Goal: Download file/media

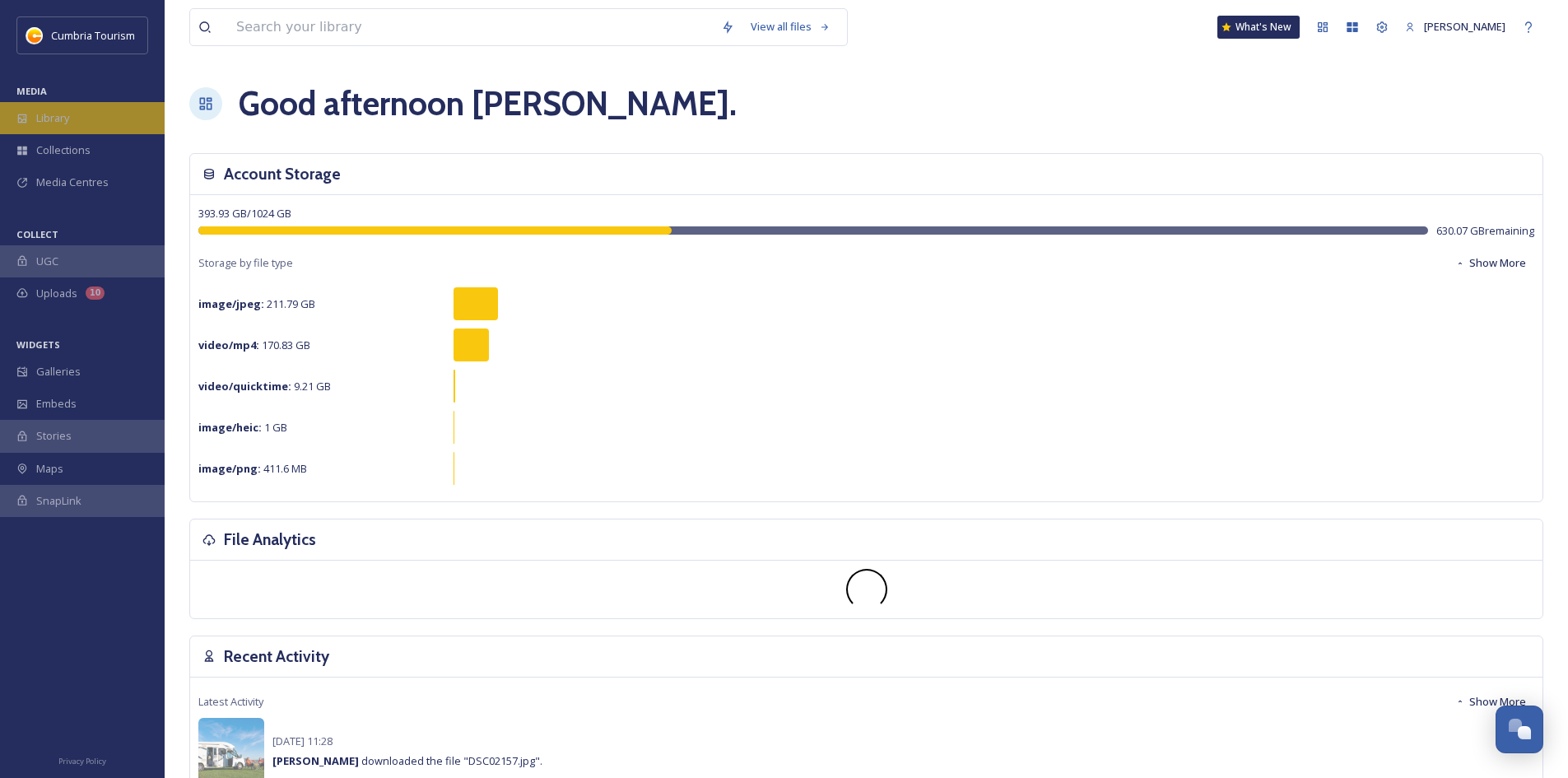
click at [59, 118] on span "Library" at bounding box center [52, 118] width 33 height 16
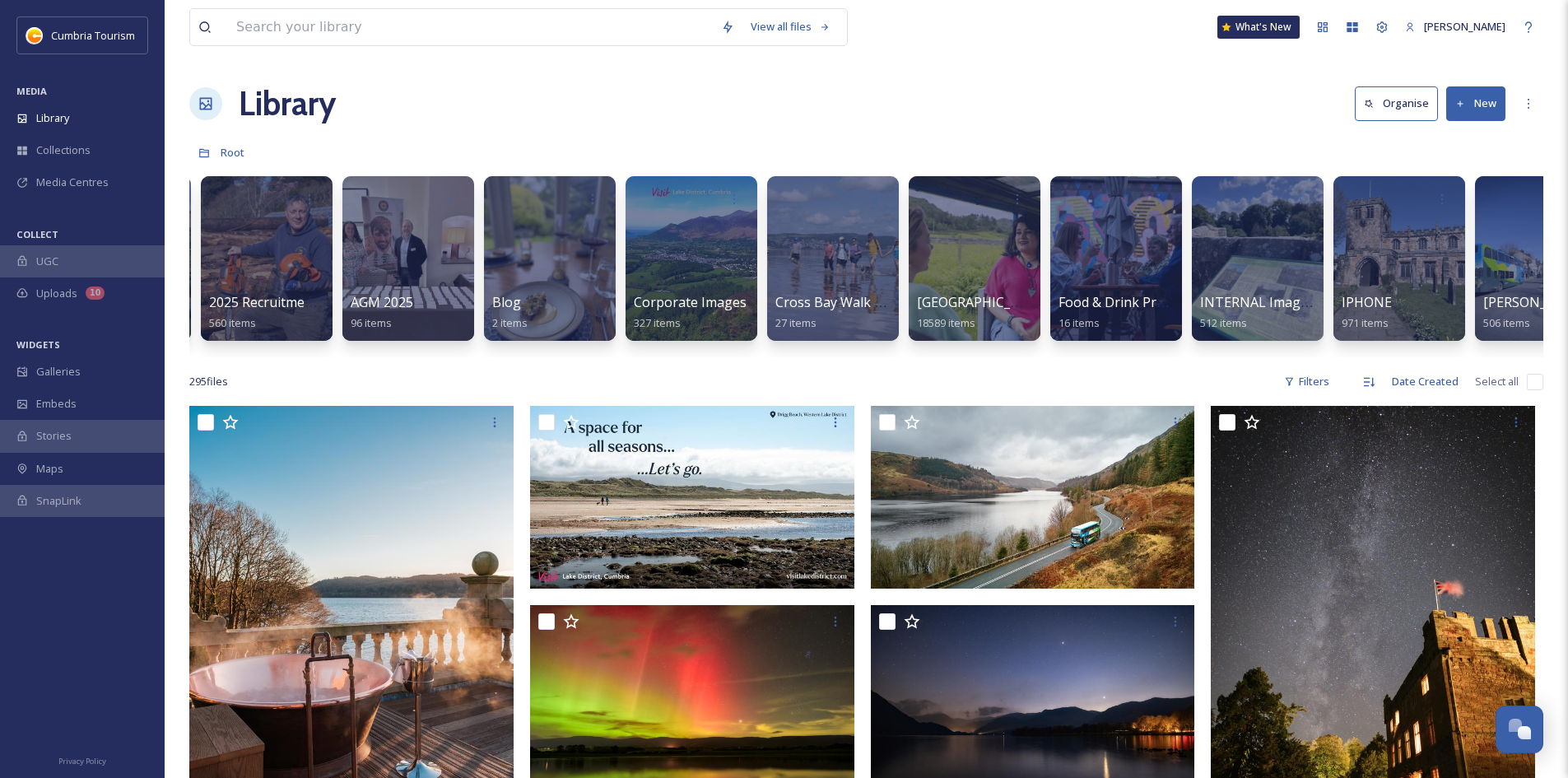
scroll to position [0, 141]
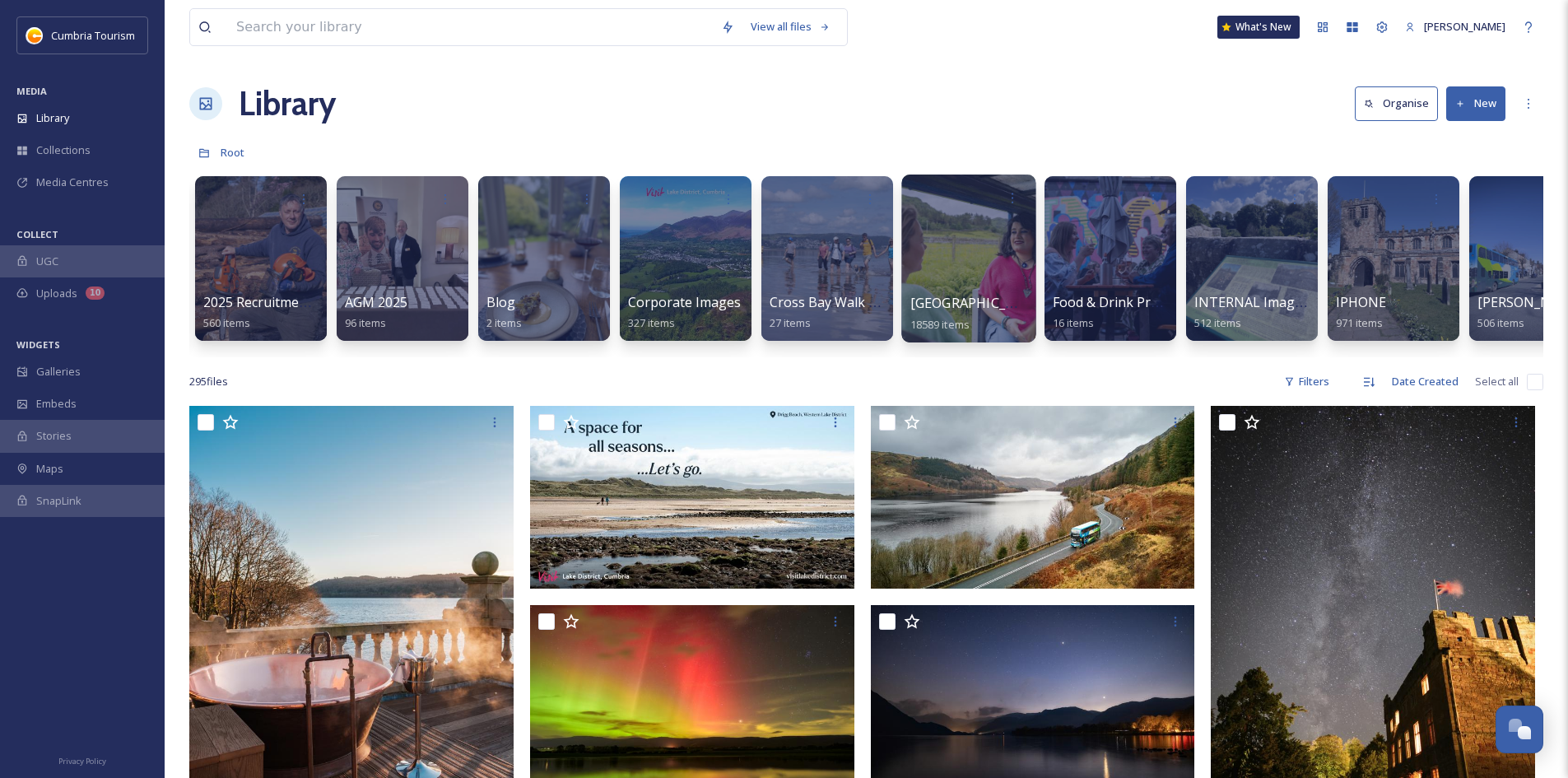
click at [955, 250] on div at bounding box center [968, 258] width 134 height 168
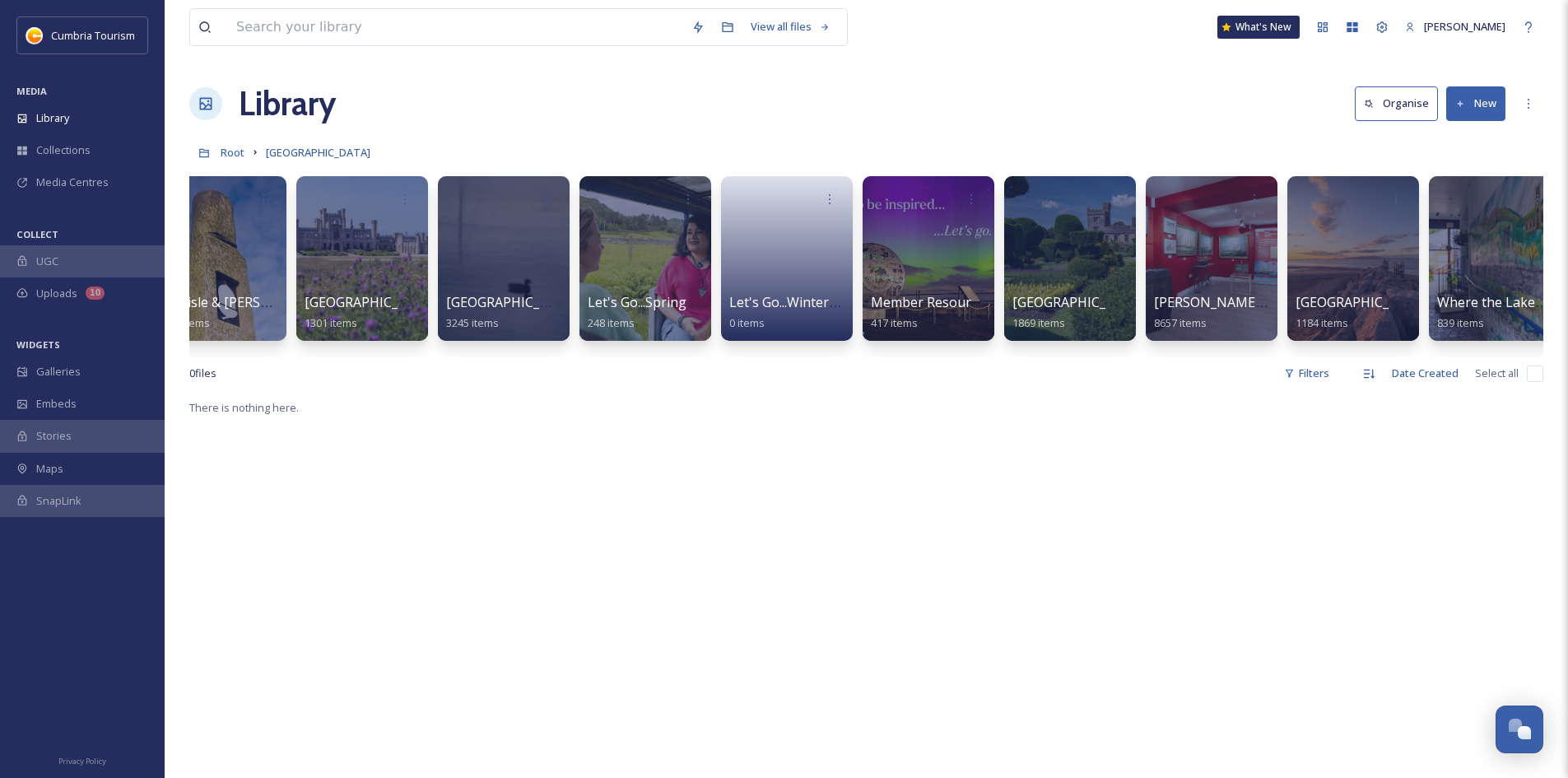
scroll to position [0, 62]
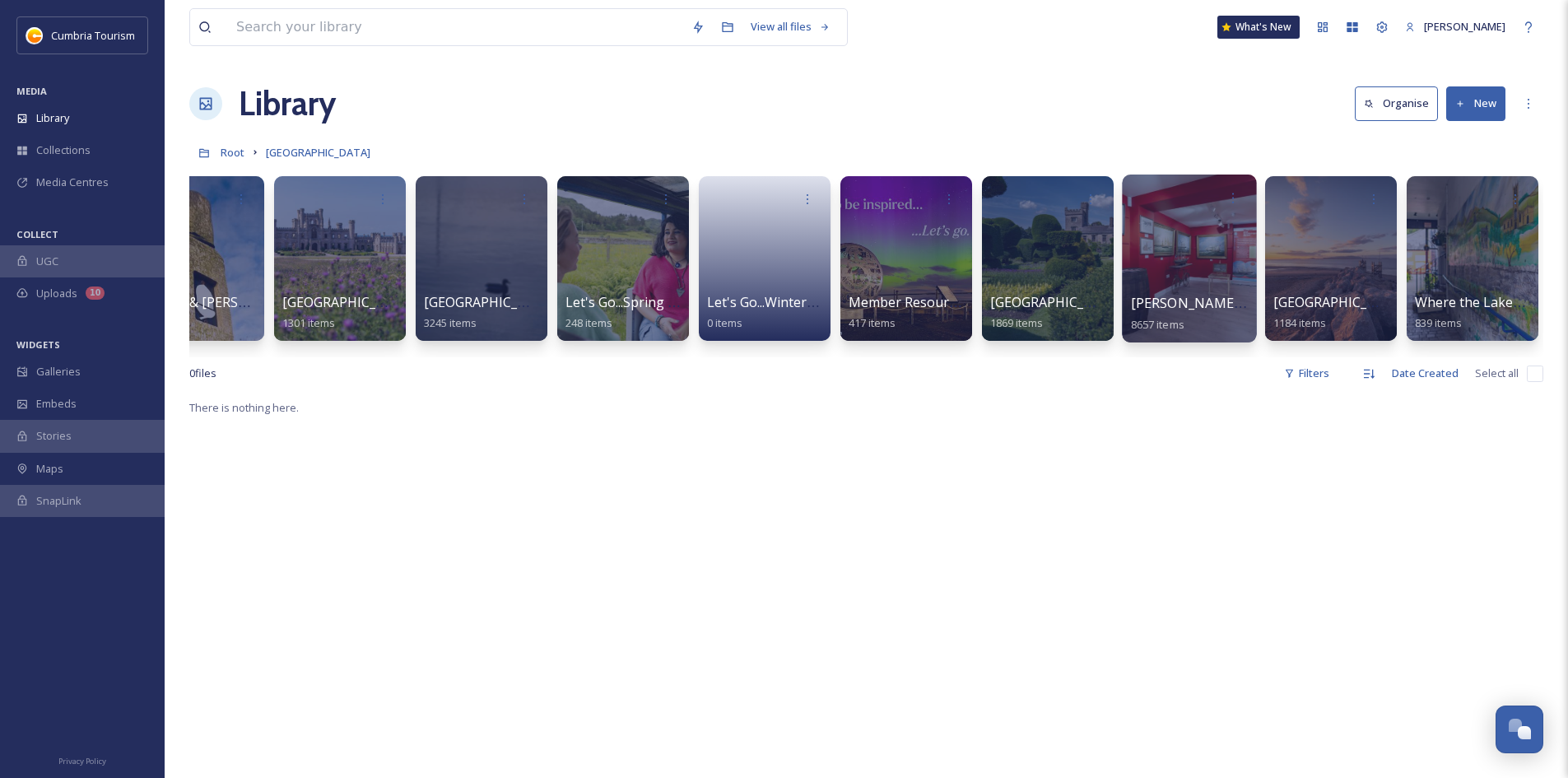
click at [1189, 254] on div at bounding box center [1188, 258] width 134 height 168
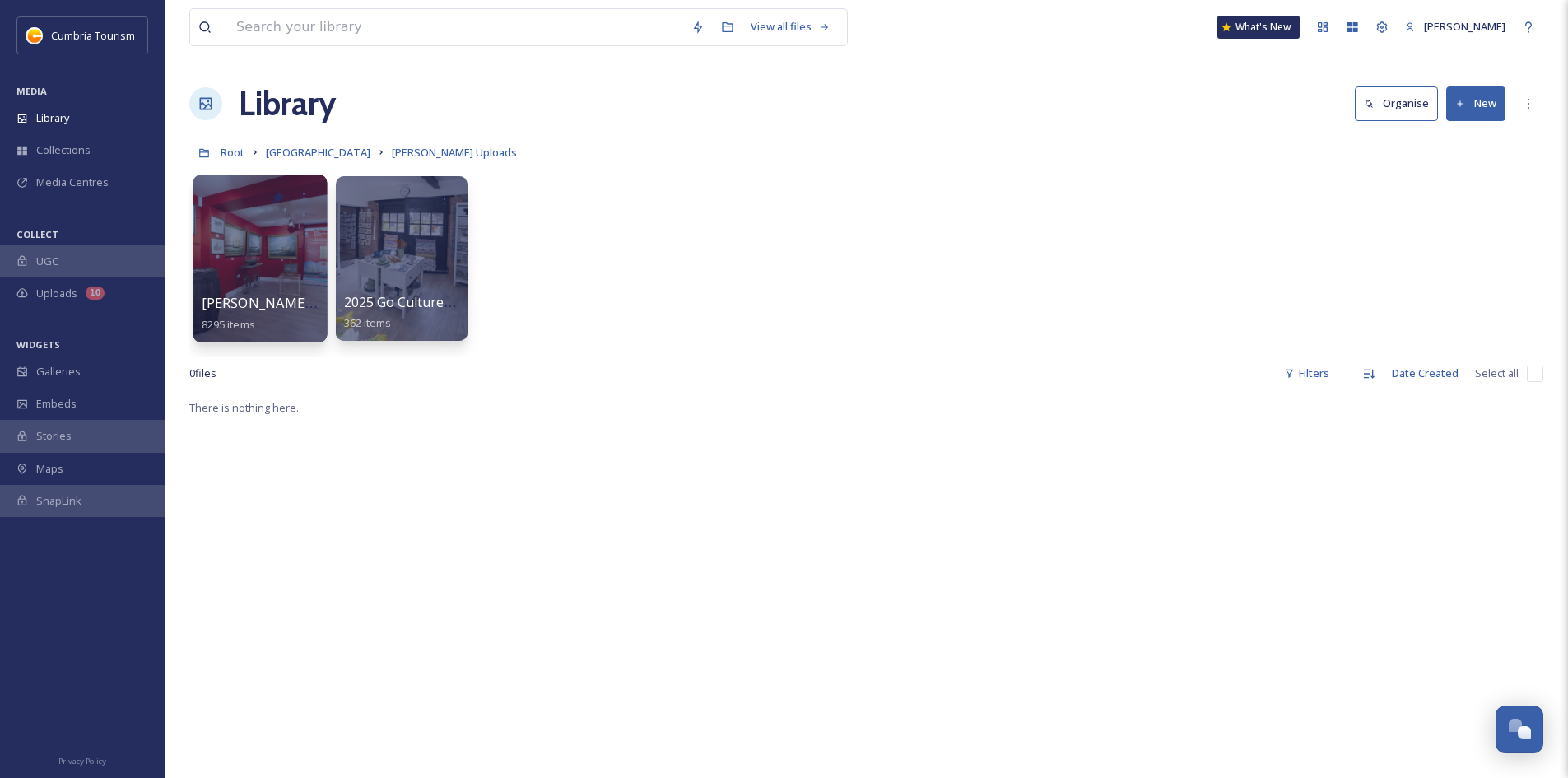
click at [274, 248] on div at bounding box center [260, 258] width 134 height 168
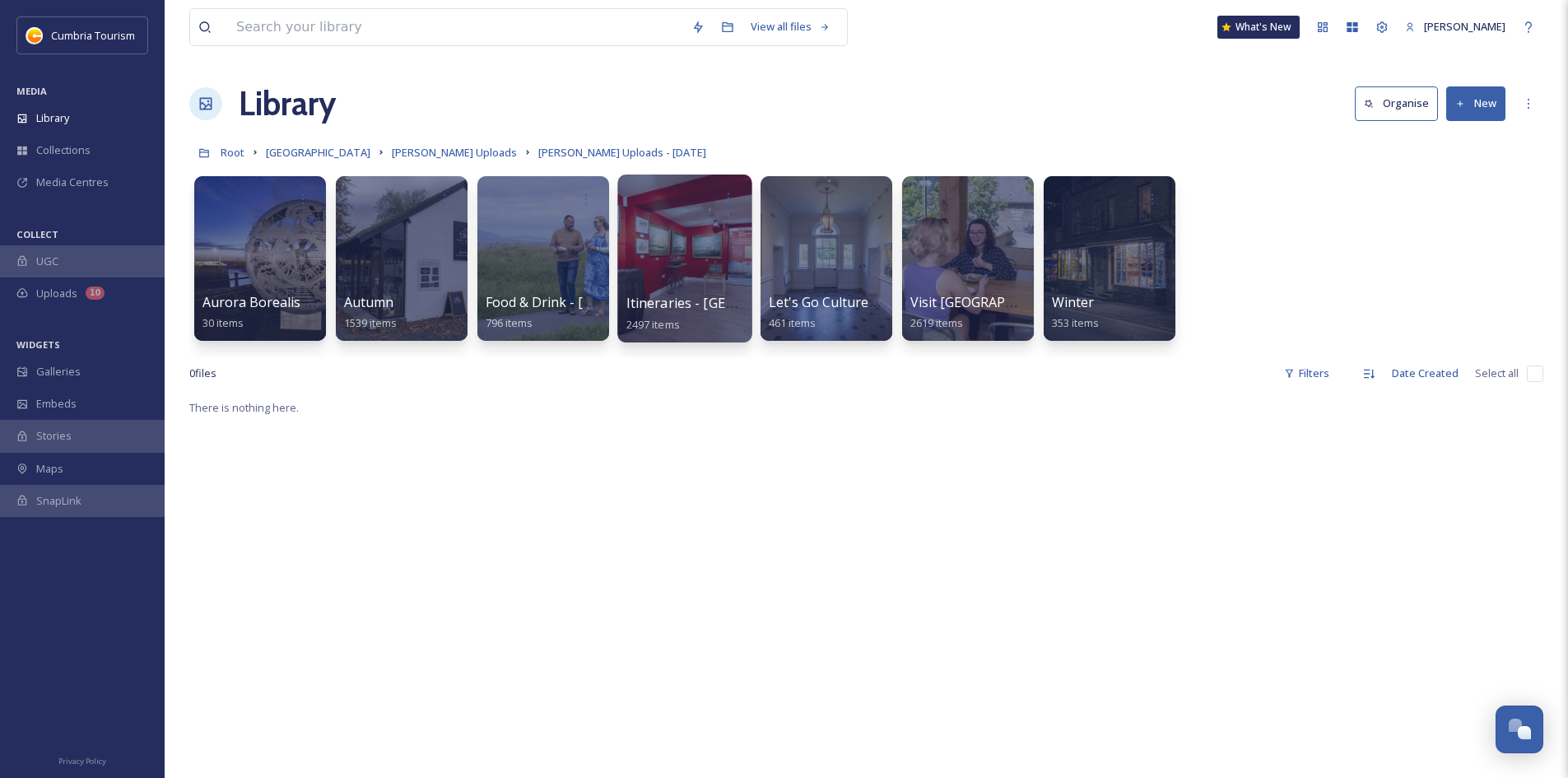
click at [676, 250] on div at bounding box center [684, 258] width 134 height 168
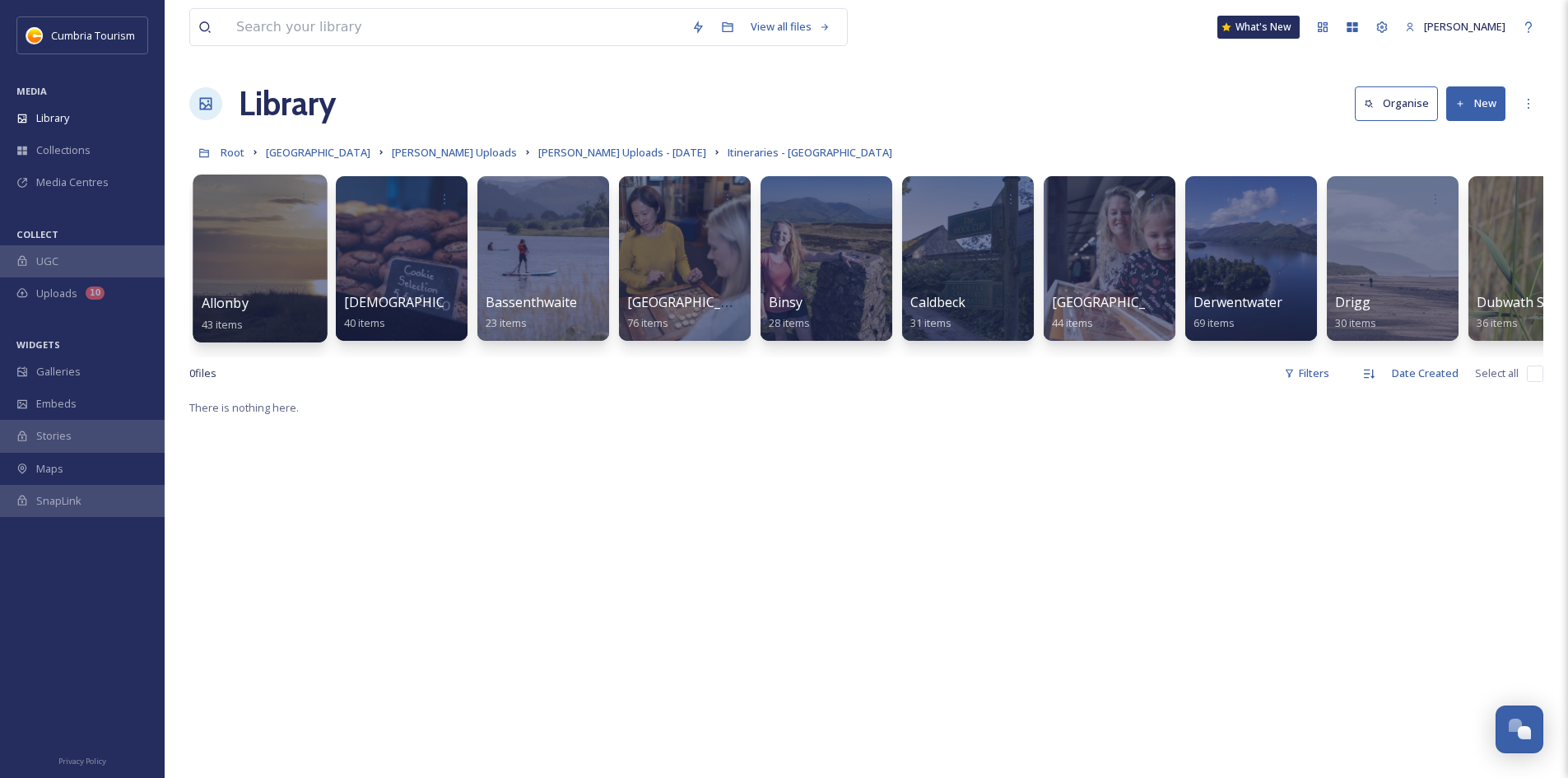
click at [247, 280] on div at bounding box center [260, 258] width 134 height 168
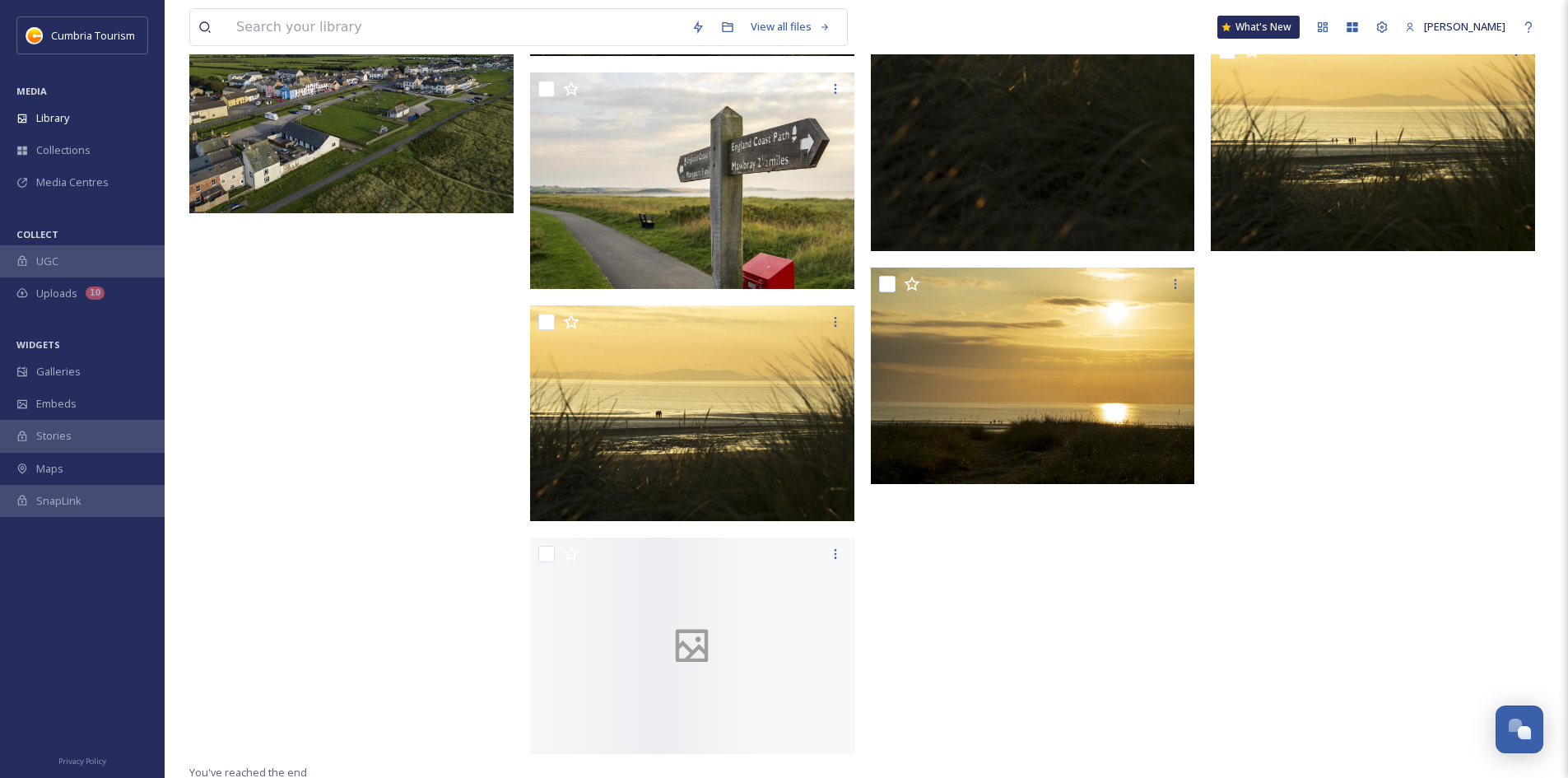
scroll to position [2559, 0]
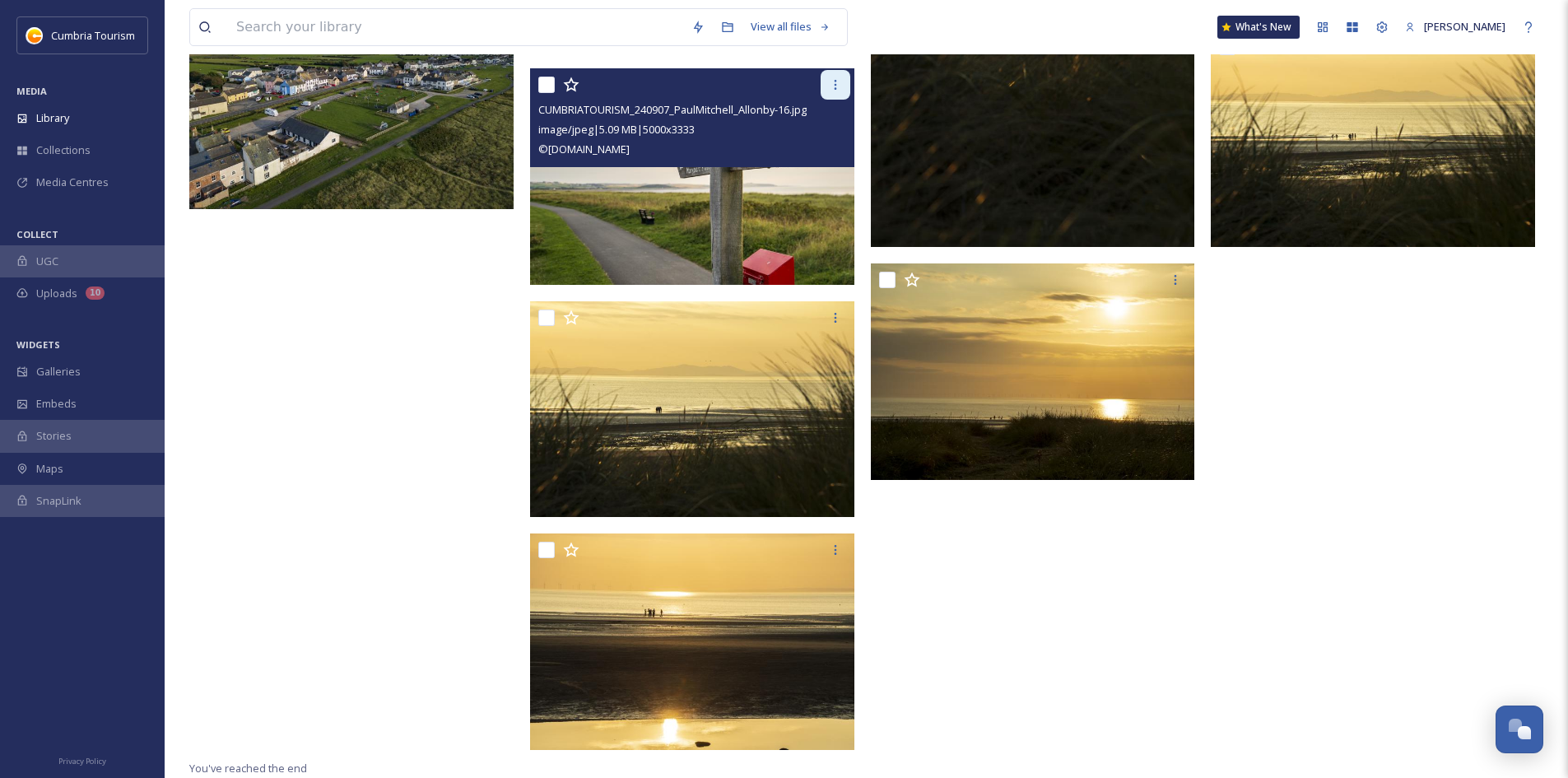
click at [843, 83] on div at bounding box center [835, 85] width 30 height 30
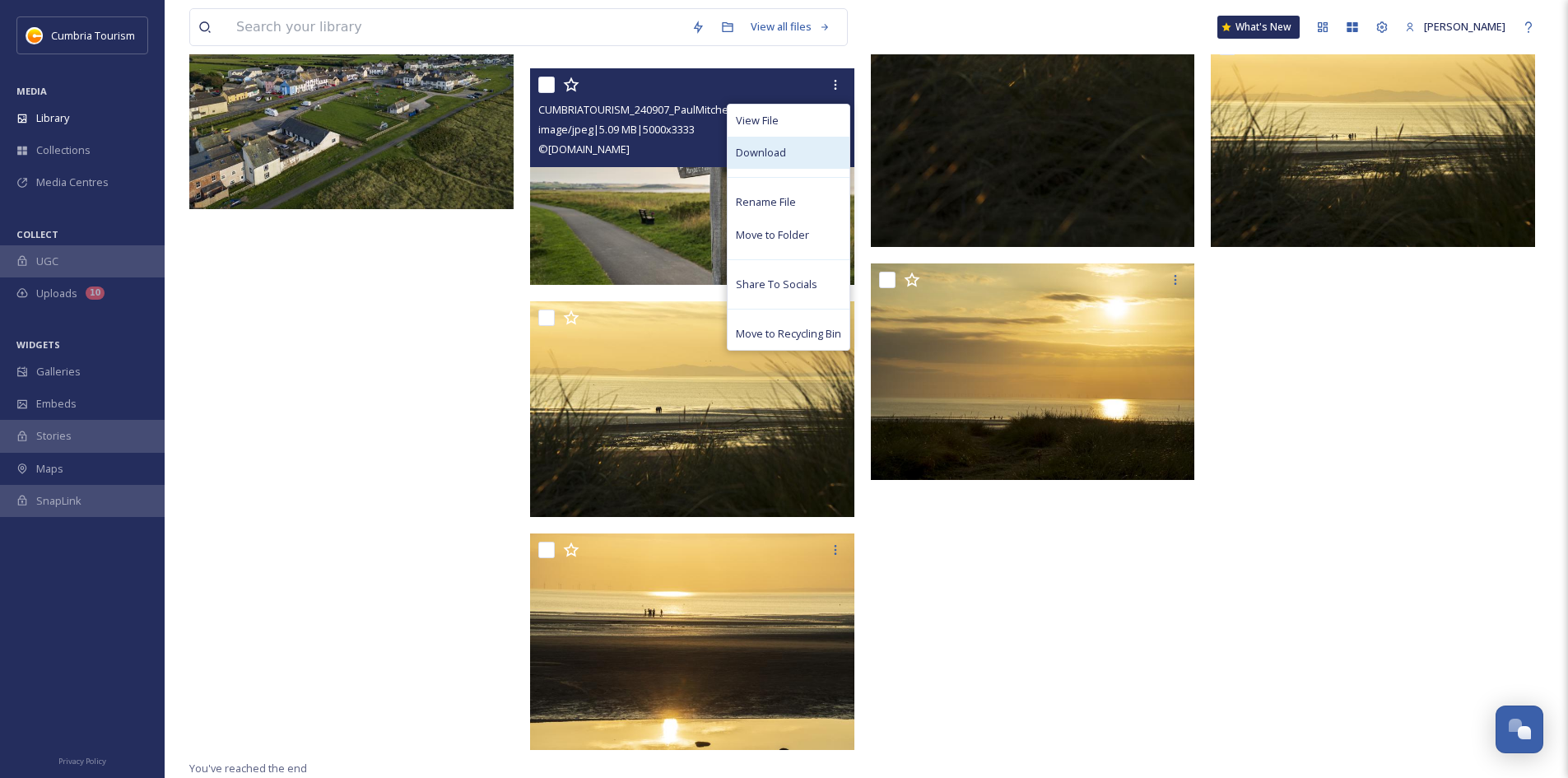
click at [794, 149] on div "Download" at bounding box center [789, 153] width 122 height 32
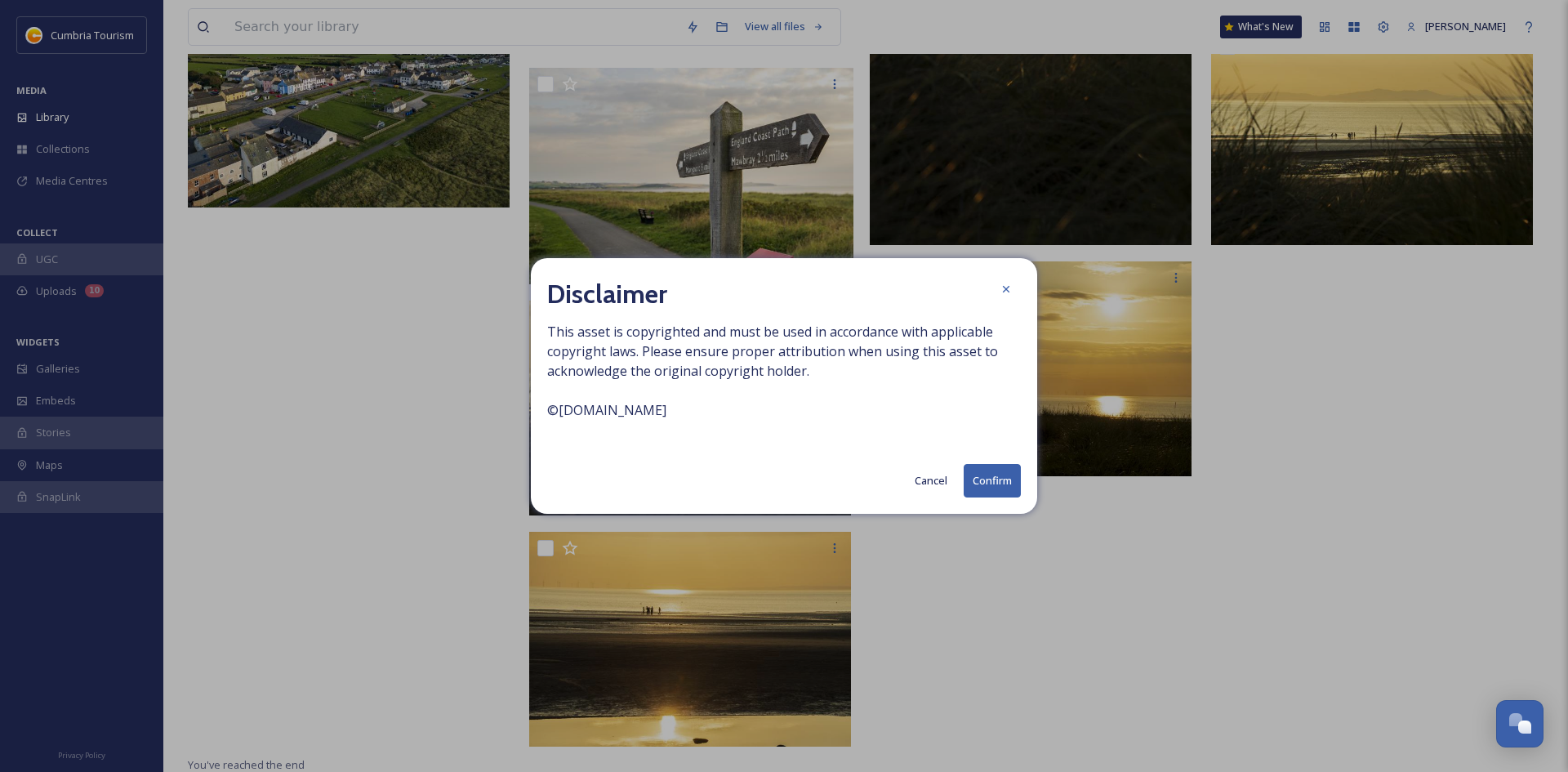
click at [997, 485] on button "Confirm" at bounding box center [992, 480] width 57 height 33
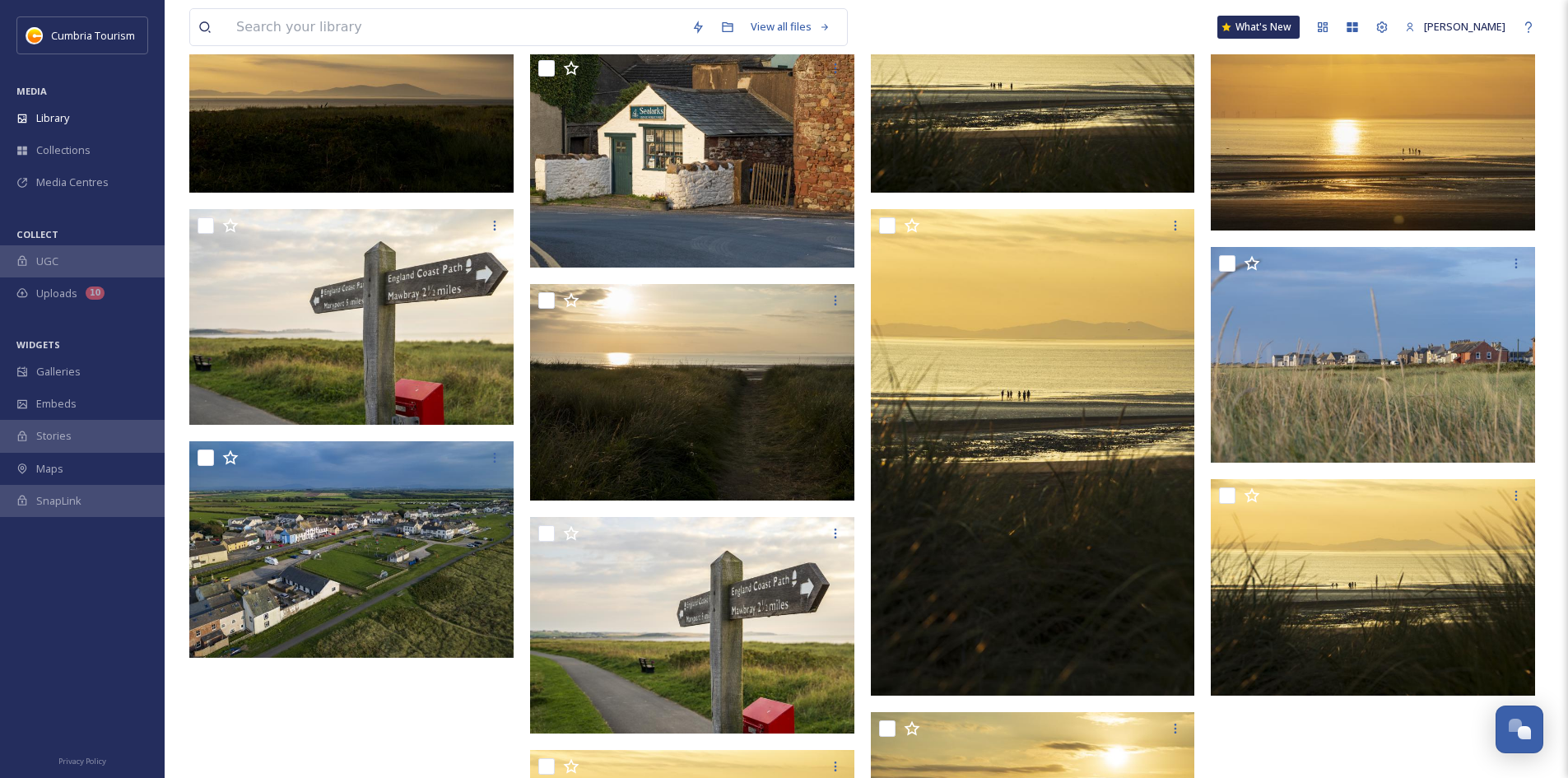
scroll to position [2065, 0]
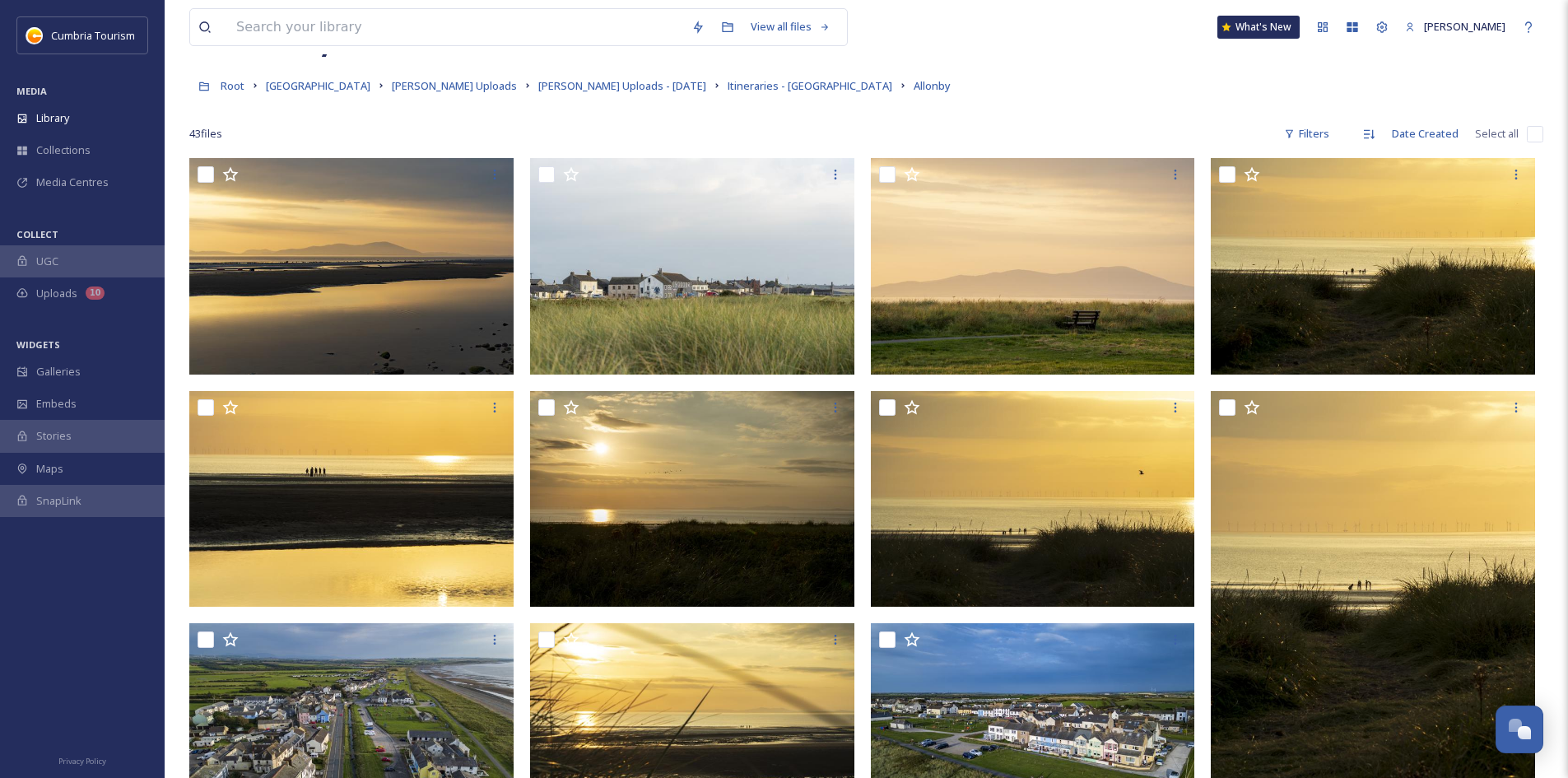
scroll to position [0, 0]
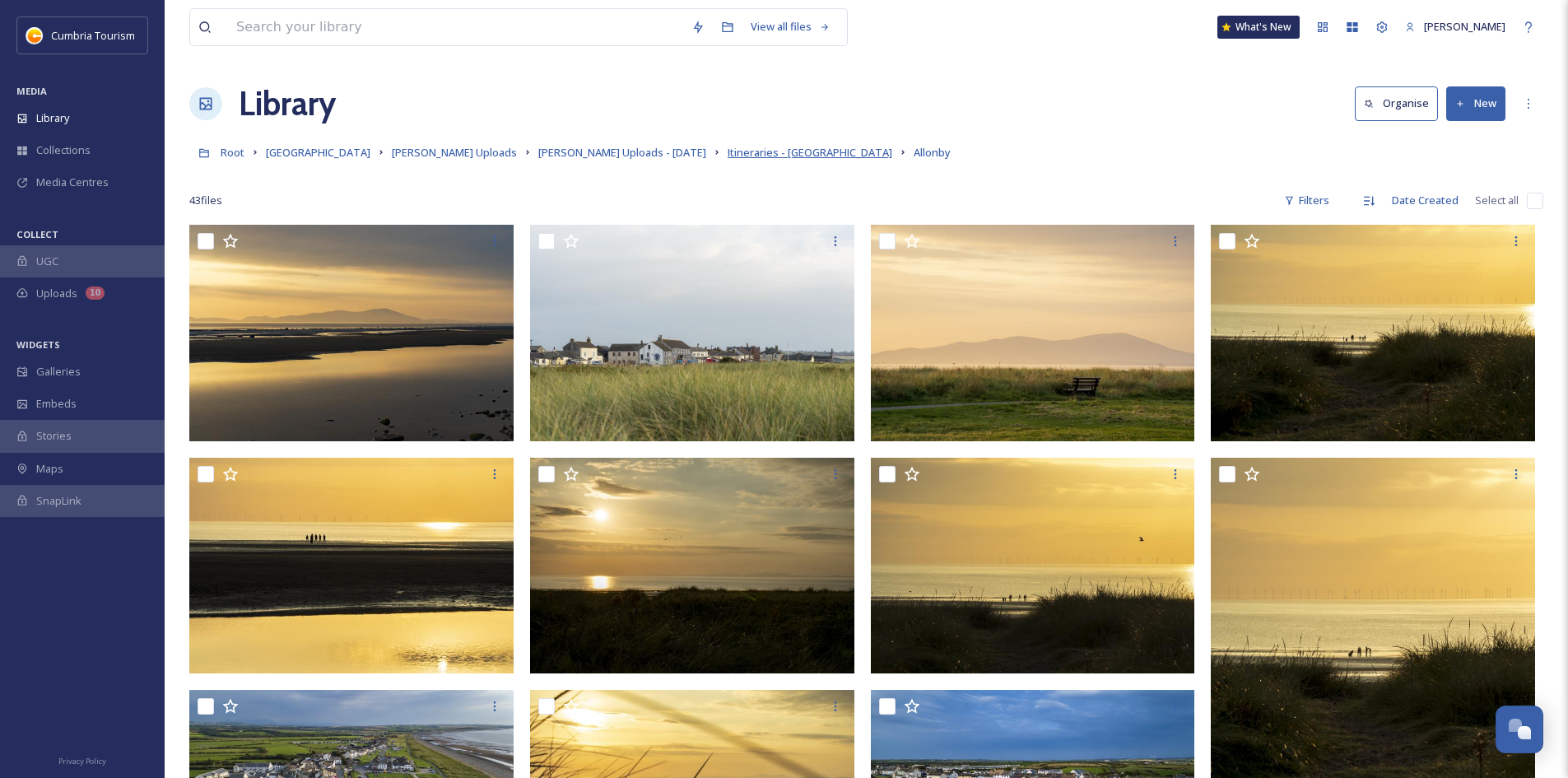
click at [750, 152] on span "Itineraries - [GEOGRAPHIC_DATA]" at bounding box center [809, 153] width 164 height 15
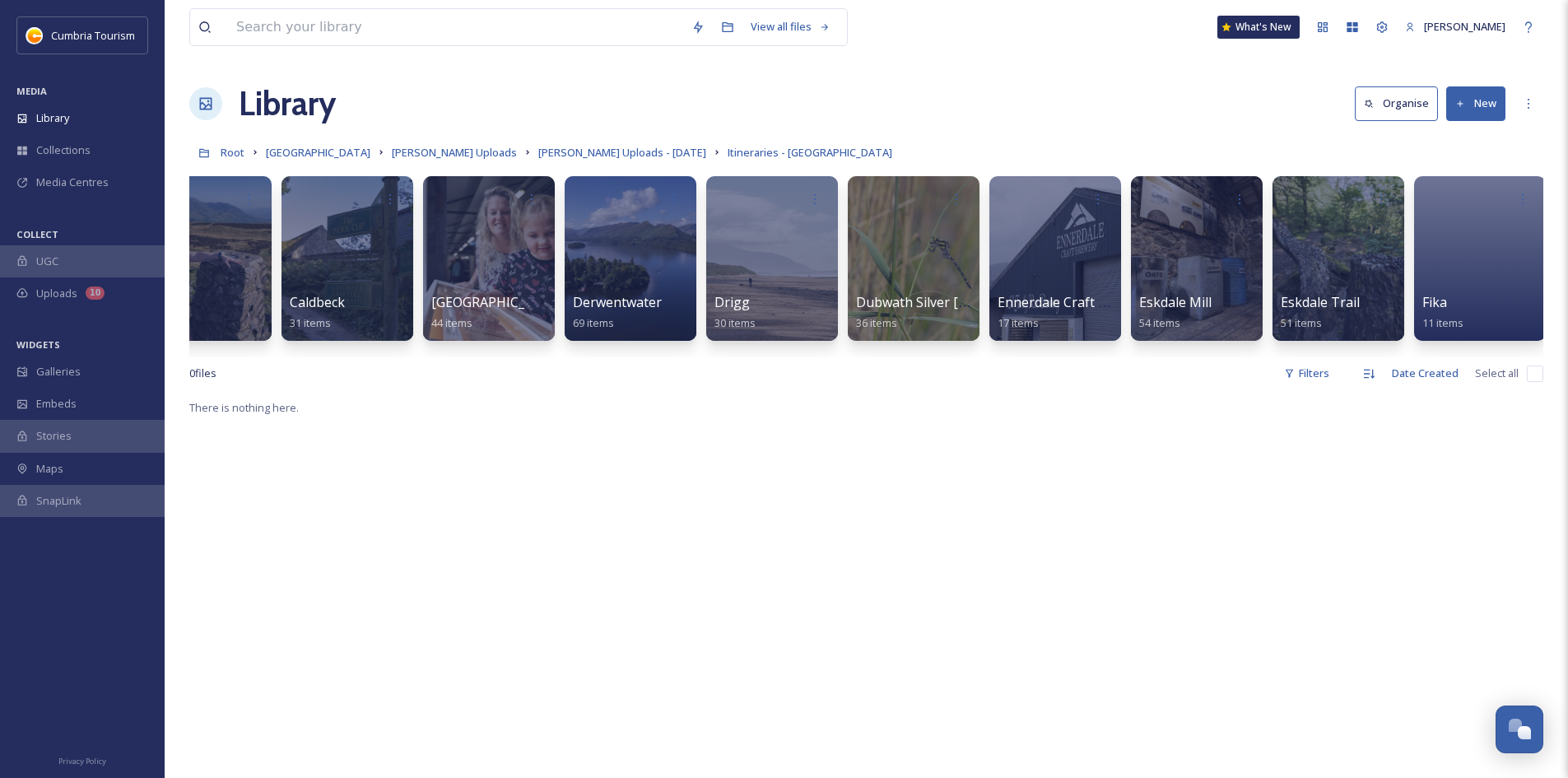
scroll to position [0, 660]
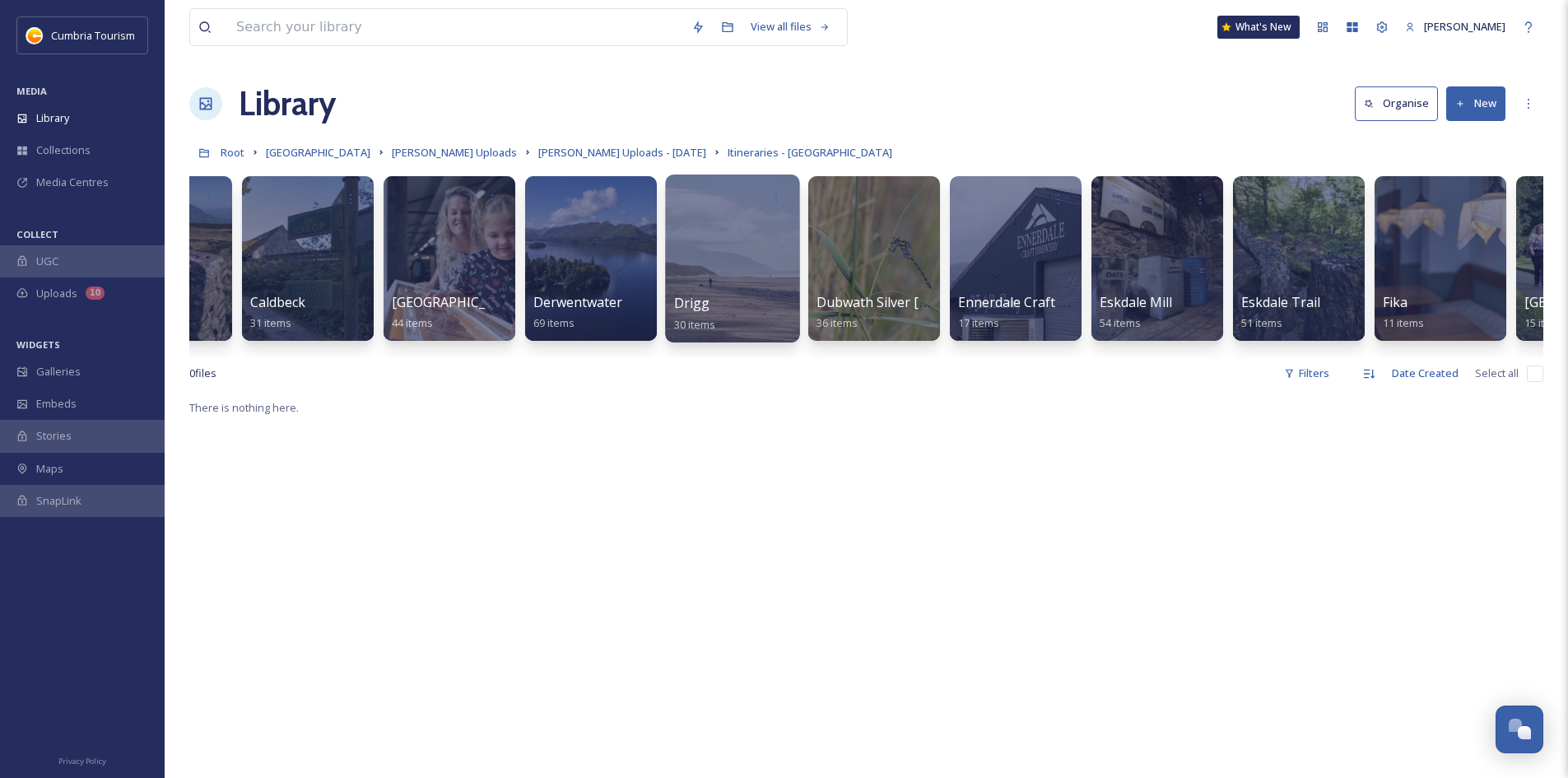
click at [708, 280] on div at bounding box center [732, 258] width 134 height 168
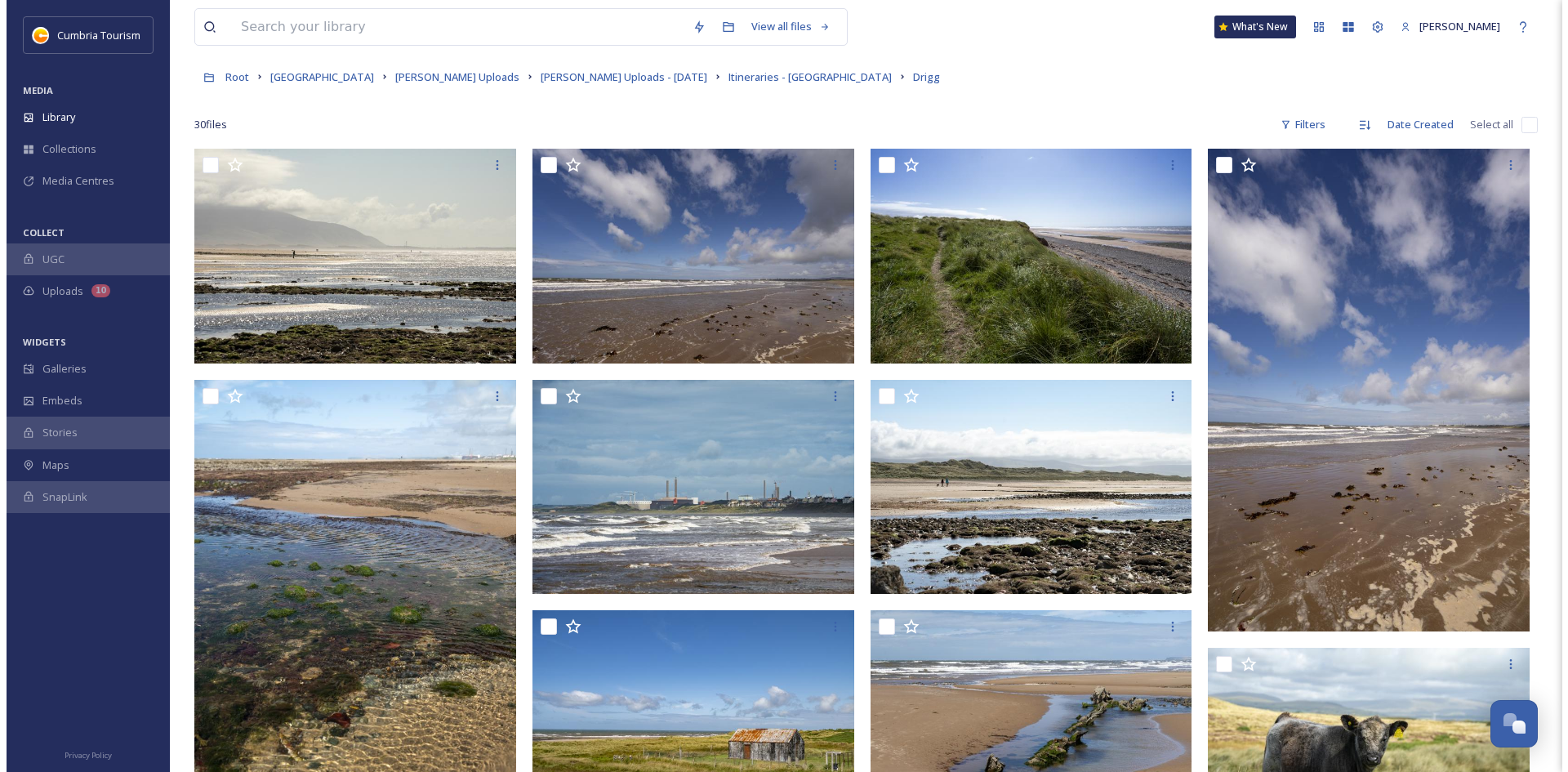
scroll to position [82, 0]
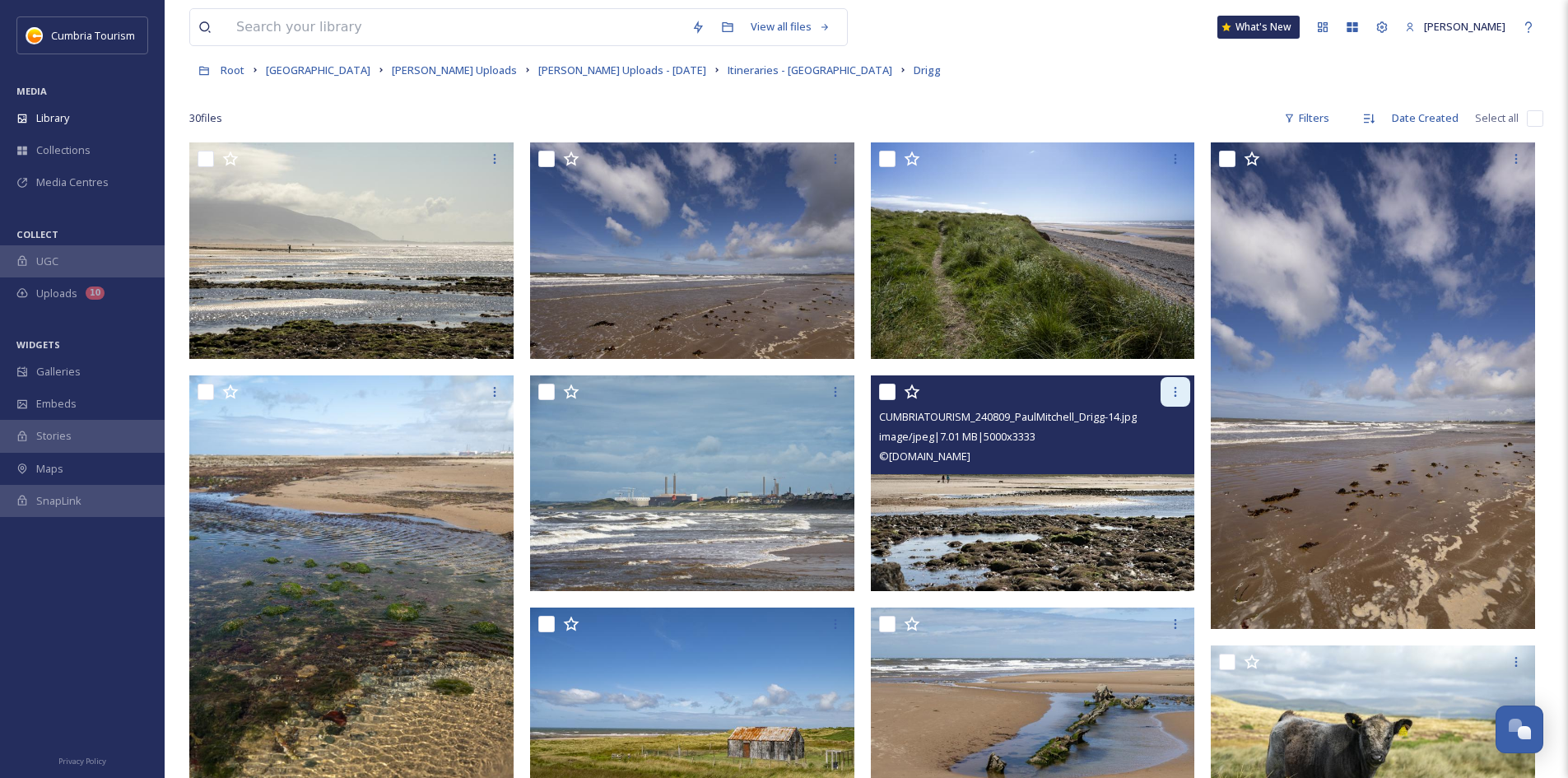
click at [1172, 388] on icon at bounding box center [1176, 392] width 13 height 13
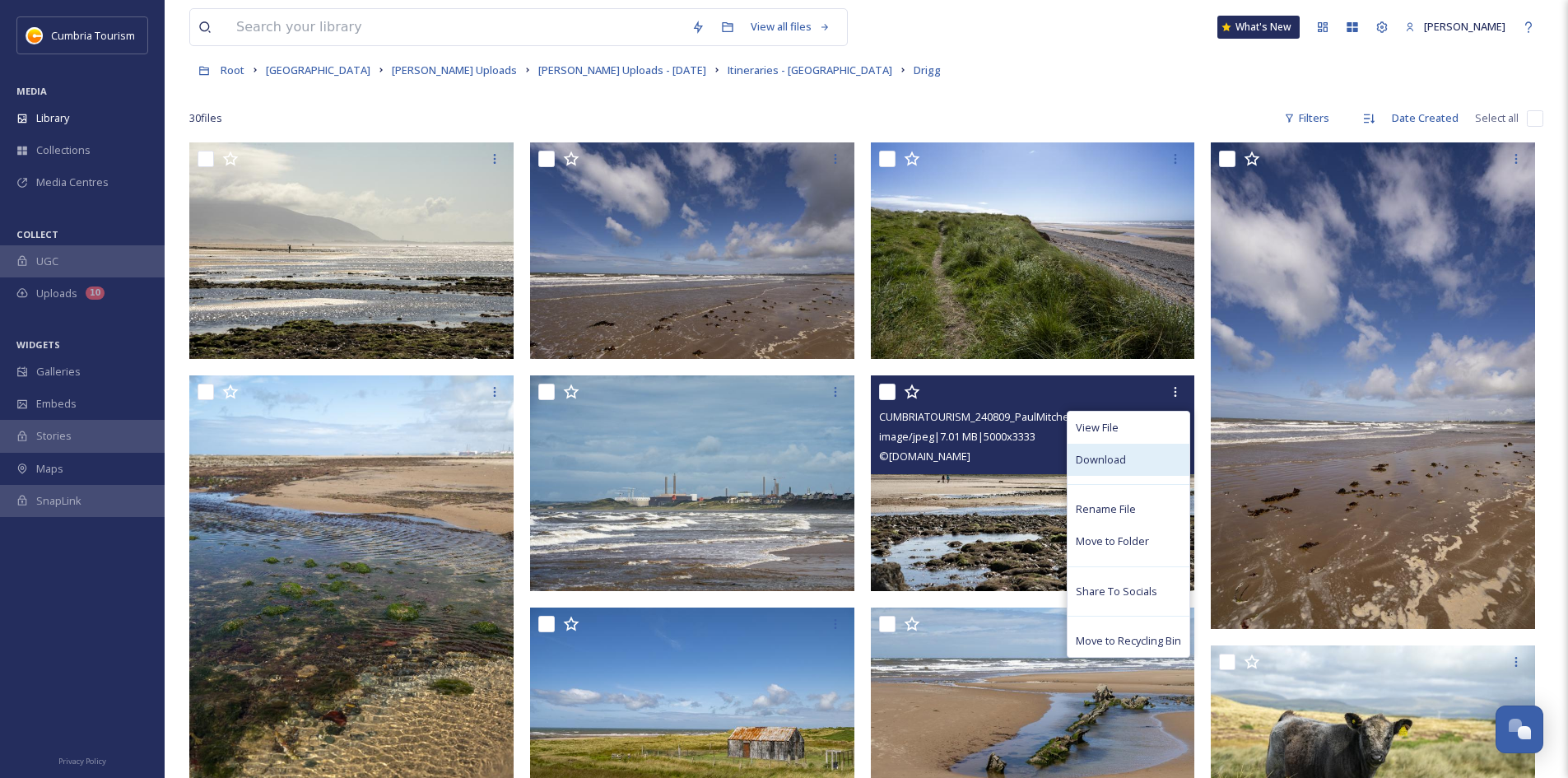
click at [1133, 458] on div "Download" at bounding box center [1128, 460] width 122 height 32
